Goal: Navigation & Orientation: Find specific page/section

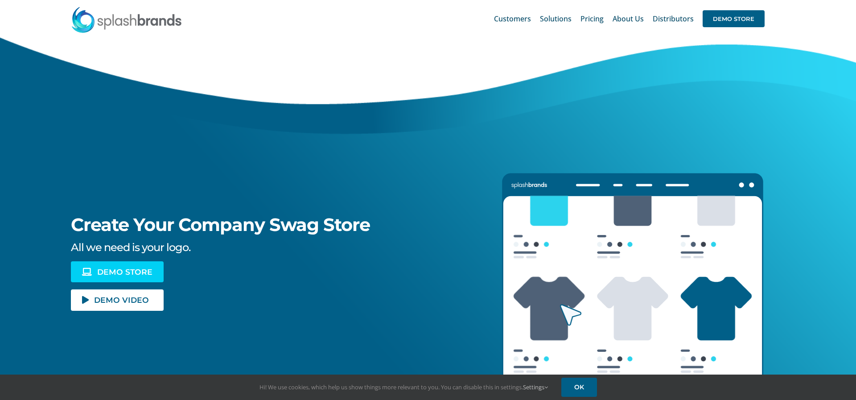
click at [122, 268] on span "DEMO STORE" at bounding box center [124, 272] width 55 height 8
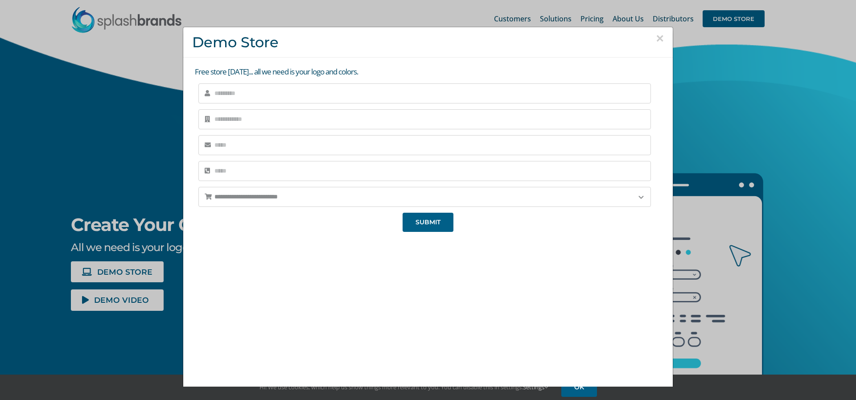
click at [664, 37] on div "× Demo Store" at bounding box center [428, 42] width 490 height 30
click at [660, 38] on button "×" at bounding box center [660, 38] width 8 height 13
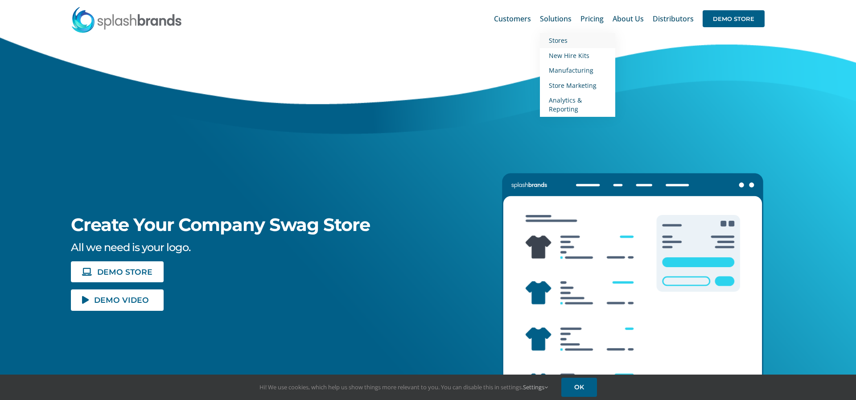
click at [565, 42] on span "Stores" at bounding box center [558, 40] width 19 height 8
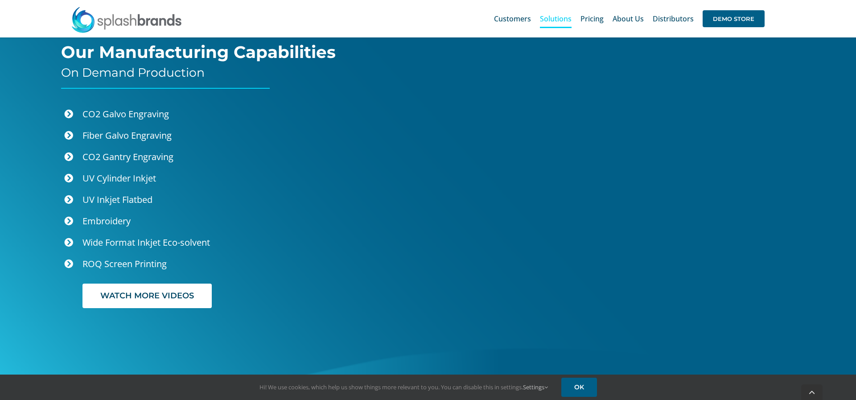
scroll to position [2091, 0]
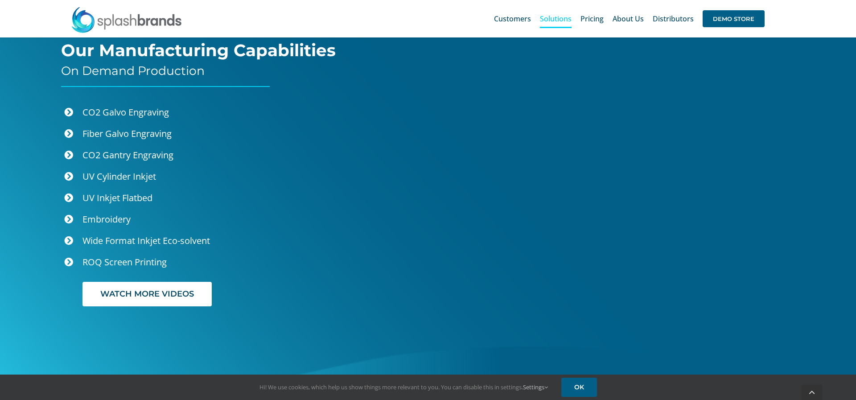
click at [70, 199] on icon at bounding box center [68, 198] width 9 height 9
click at [111, 198] on p "UV Inkjet Flatbed" at bounding box center [210, 197] width 256 height 15
click at [117, 175] on p "UV Cylinder Inkjet" at bounding box center [210, 176] width 256 height 15
click at [67, 176] on icon at bounding box center [68, 176] width 9 height 9
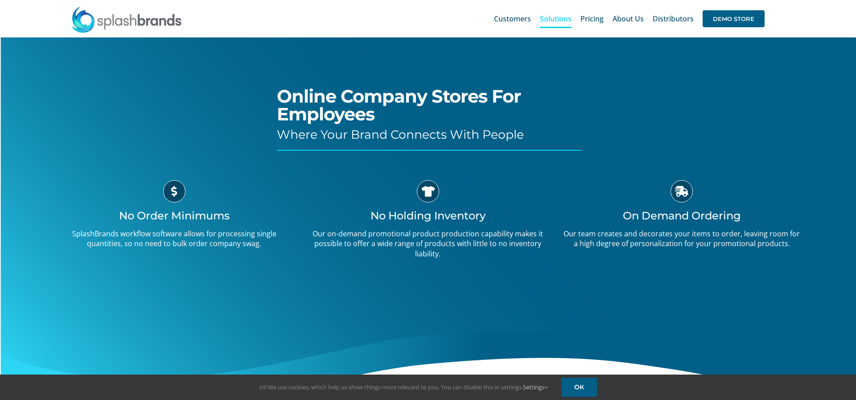
scroll to position [0, 0]
